Goal: Information Seeking & Learning: Learn about a topic

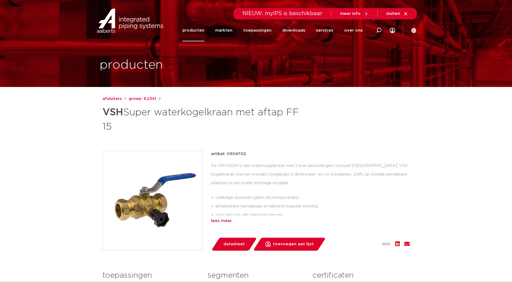
click at [217, 220] on div "lees meer" at bounding box center [310, 221] width 199 height 6
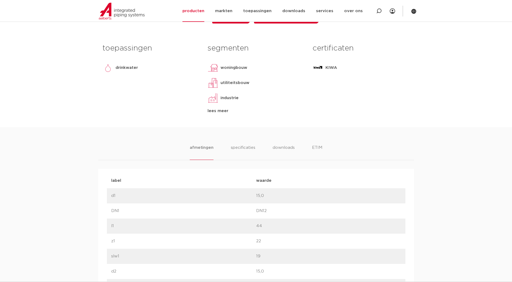
scroll to position [243, 0]
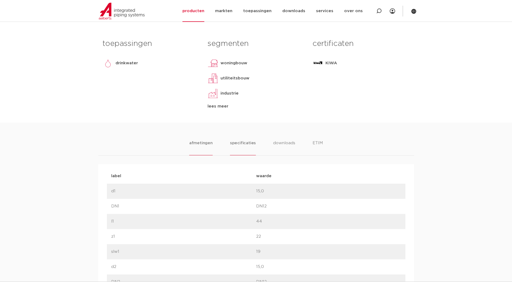
click at [246, 140] on li "specificaties" at bounding box center [243, 147] width 26 height 15
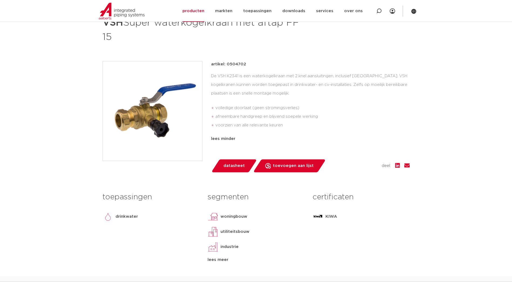
scroll to position [81, 0]
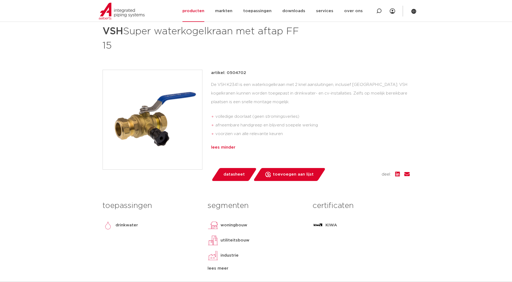
click at [228, 146] on div "lees minder" at bounding box center [310, 147] width 199 height 6
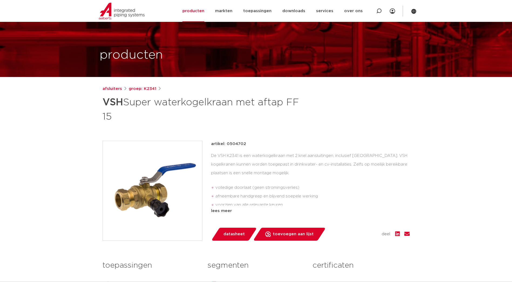
scroll to position [0, 0]
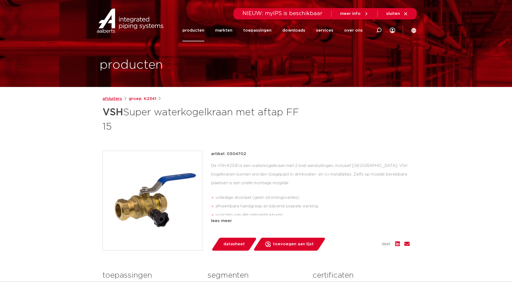
click at [104, 98] on link "afsluiters" at bounding box center [112, 99] width 19 height 6
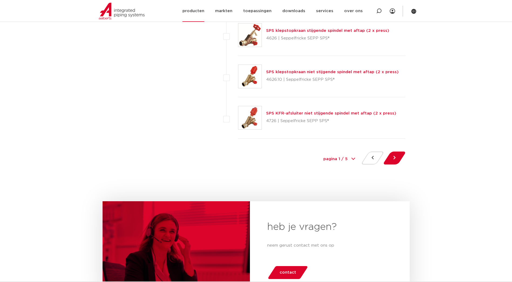
scroll to position [2322, 0]
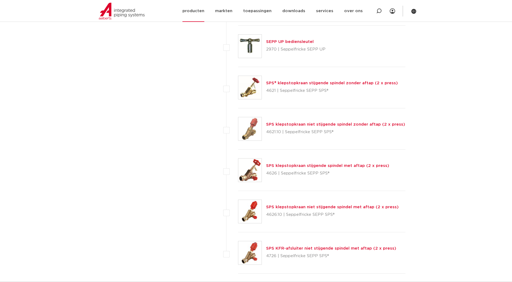
click at [124, 17] on img at bounding box center [122, 11] width 46 height 17
